Goal: Information Seeking & Learning: Learn about a topic

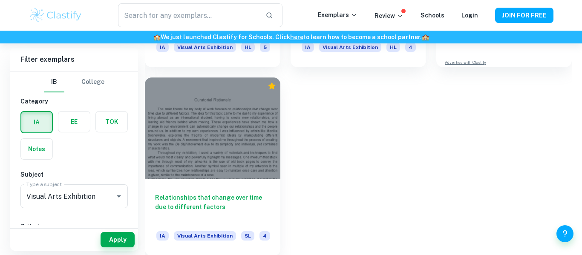
click at [43, 127] on label "button" at bounding box center [36, 122] width 31 height 20
click at [0, 0] on input "radio" at bounding box center [0, 0] width 0 height 0
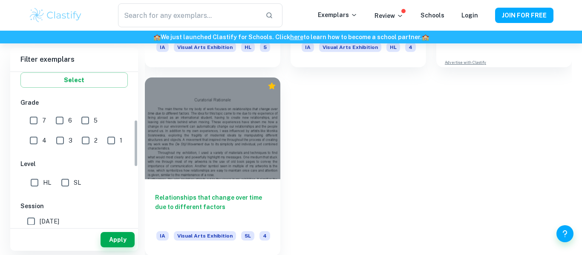
scroll to position [176, 0]
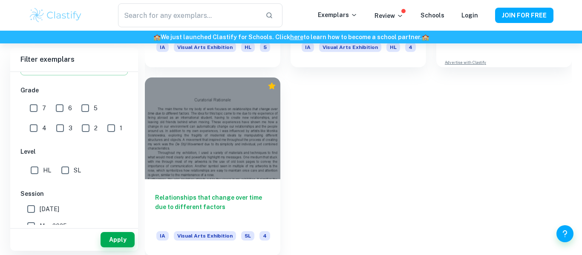
click at [38, 112] on input "7" at bounding box center [33, 108] width 17 height 17
click at [118, 241] on button "Apply" at bounding box center [117, 239] width 34 height 15
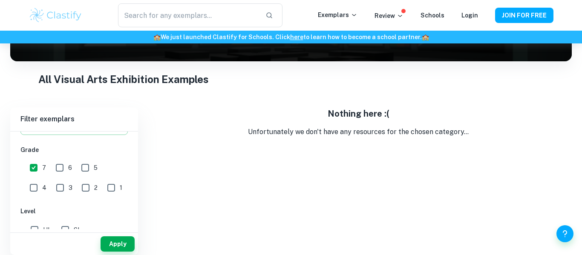
scroll to position [118, 0]
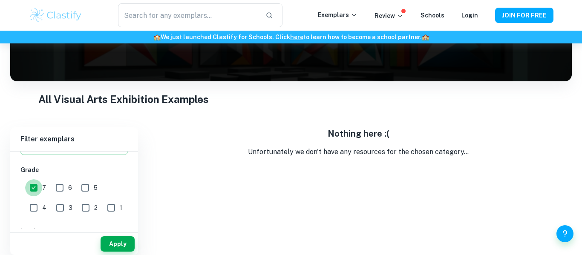
click at [37, 191] on input "7" at bounding box center [33, 187] width 17 height 17
checkbox input "false"
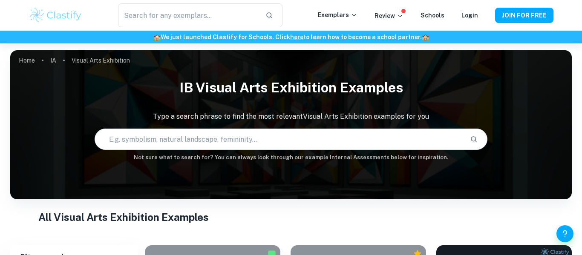
scroll to position [249, 0]
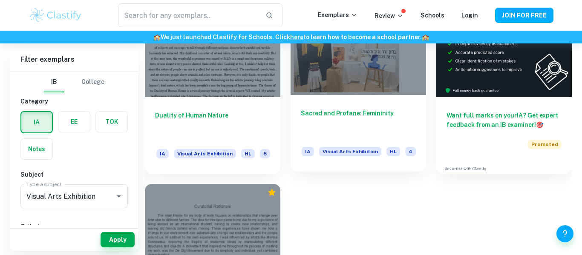
click at [304, 120] on h6 "Sacred and Profane: Femininity" at bounding box center [358, 123] width 115 height 28
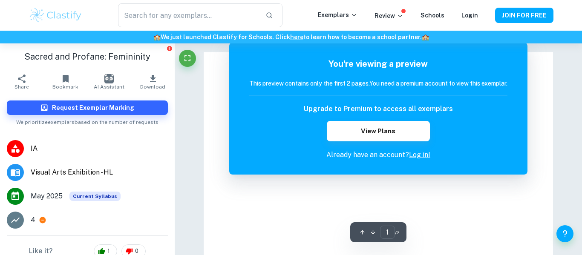
click at [231, 77] on div "You're viewing a preview This preview contains only the first 2 pages. You need…" at bounding box center [378, 109] width 298 height 132
